Goal: Task Accomplishment & Management: Complete application form

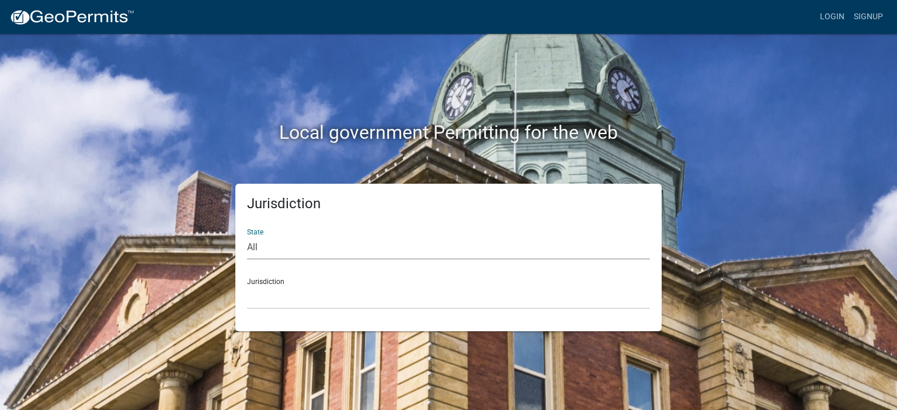
click at [356, 243] on select "All [US_STATE] [US_STATE] [US_STATE] [US_STATE] [US_STATE] [US_STATE] [US_STATE…" at bounding box center [448, 248] width 403 height 24
select select "[US_STATE]"
click at [247, 236] on select "All [US_STATE] [US_STATE] [US_STATE] [US_STATE] [US_STATE] [US_STATE] [US_STATE…" at bounding box center [448, 248] width 403 height 24
click at [333, 299] on select "City of [GEOGRAPHIC_DATA], [US_STATE] City of [GEOGRAPHIC_DATA], [US_STATE] Cit…" at bounding box center [448, 298] width 403 height 24
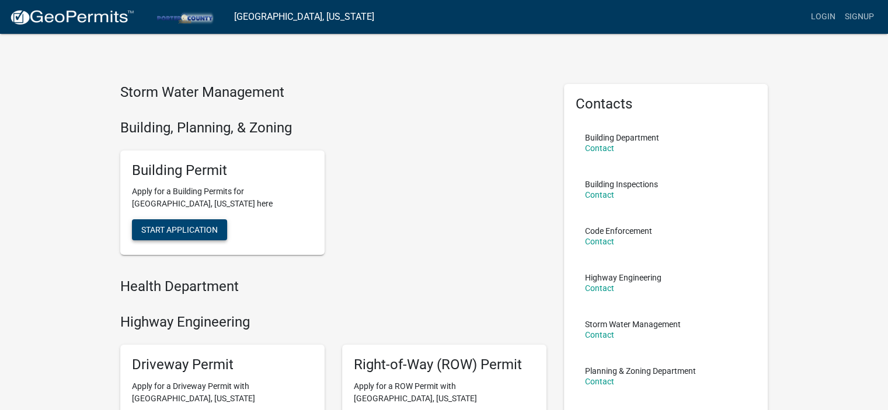
click at [193, 231] on span "Start Application" at bounding box center [179, 229] width 76 height 9
